Goal: Navigation & Orientation: Go to known website

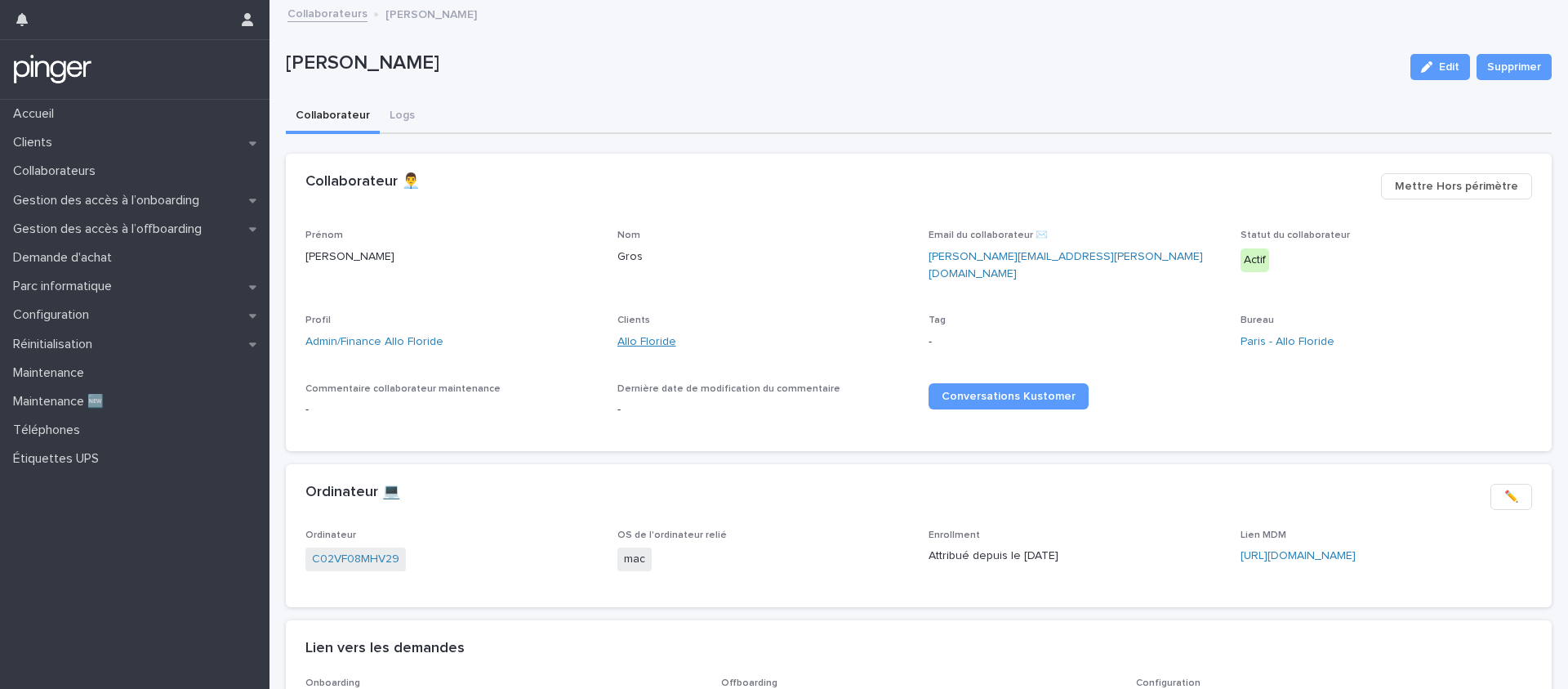
click at [633, 333] on link "Allo Floride" at bounding box center [647, 341] width 59 height 18
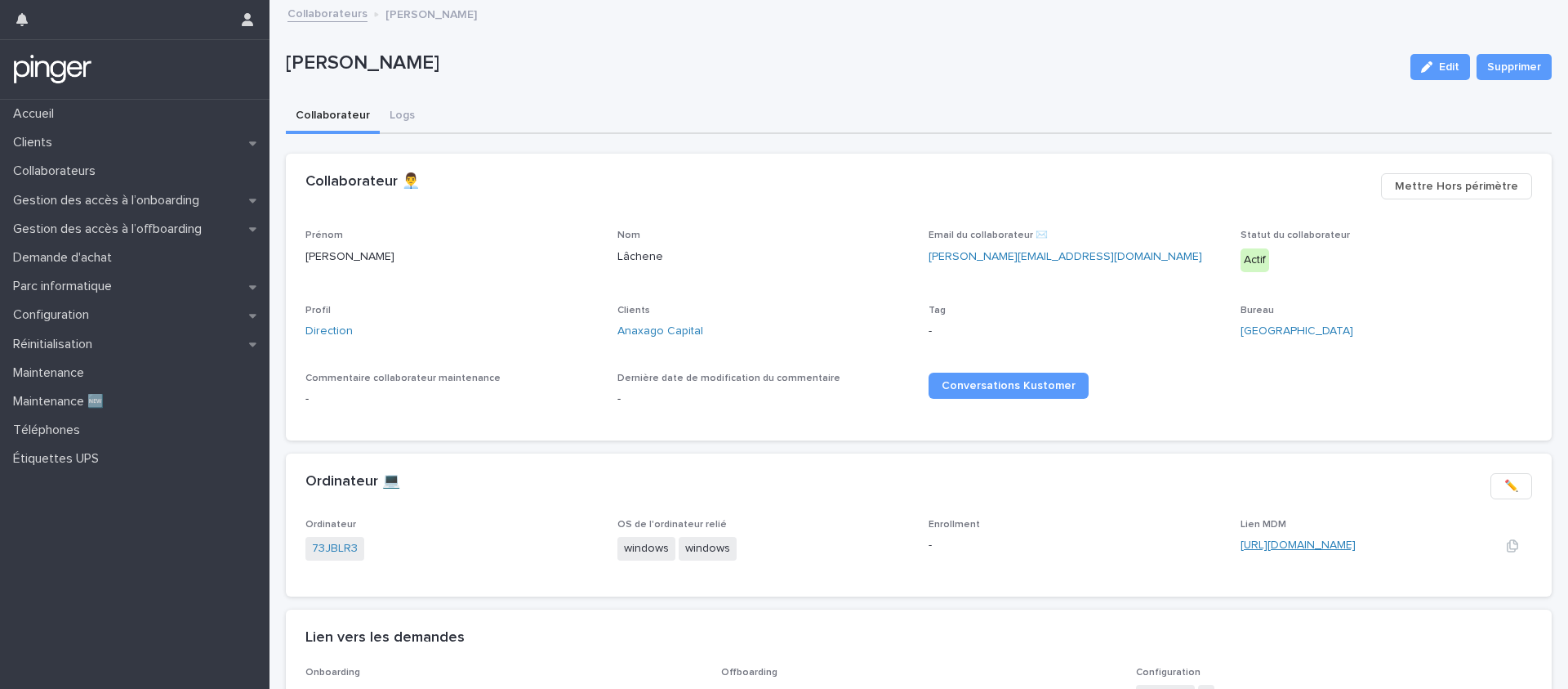
click at [1299, 547] on link "[URL][DOMAIN_NAME]" at bounding box center [1298, 545] width 116 height 11
